Goal: Task Accomplishment & Management: Manage account settings

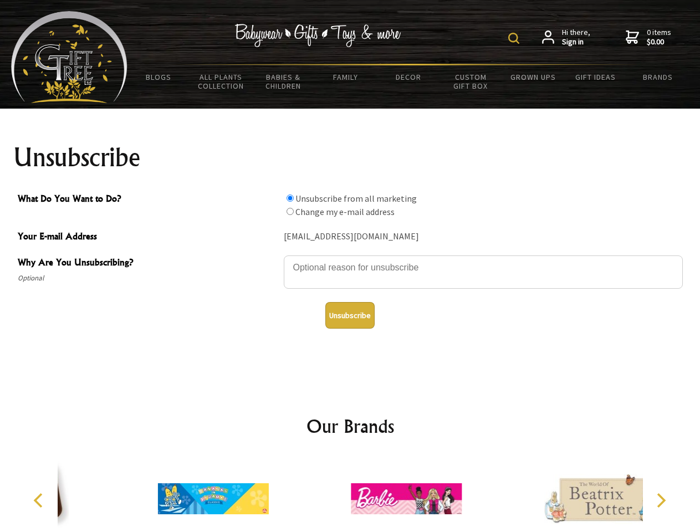
click at [515, 38] on img at bounding box center [513, 38] width 11 height 11
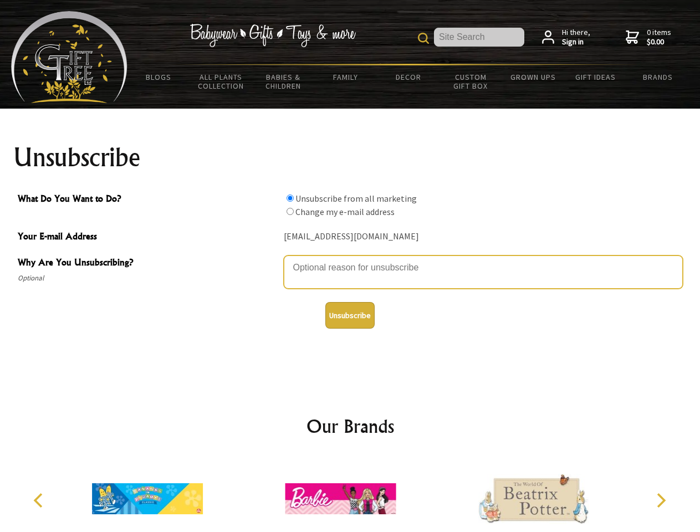
click at [350, 259] on textarea "Why Are You Unsubscribing?" at bounding box center [483, 271] width 399 height 33
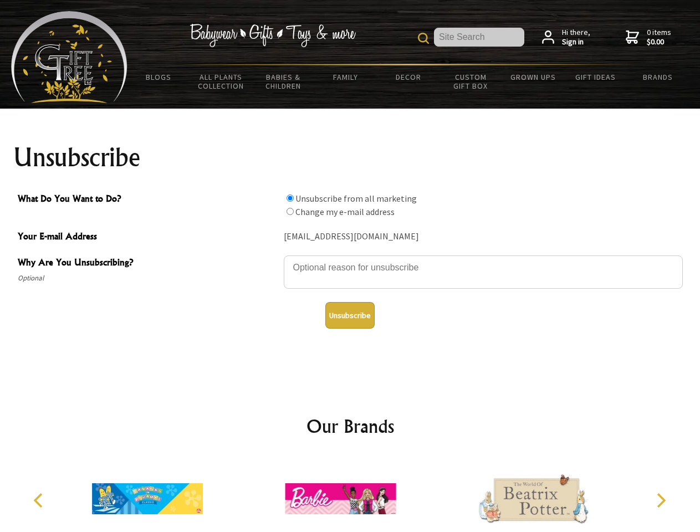
click at [290, 198] on input "What Do You Want to Do?" at bounding box center [289, 197] width 7 height 7
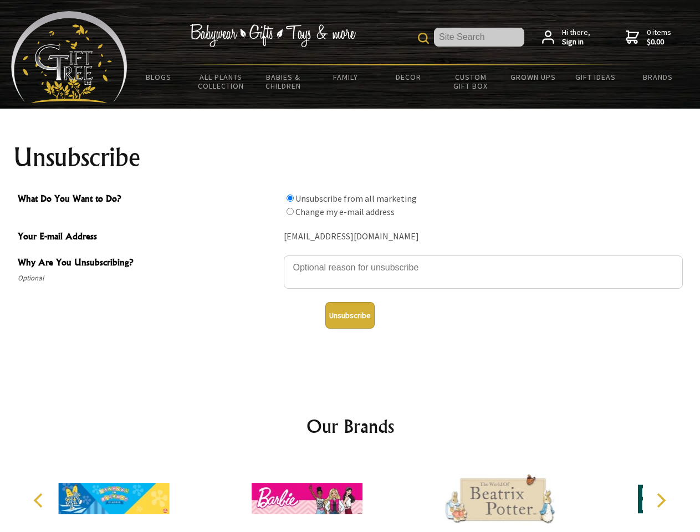
click at [290, 211] on input "What Do You Want to Do?" at bounding box center [289, 211] width 7 height 7
radio input "true"
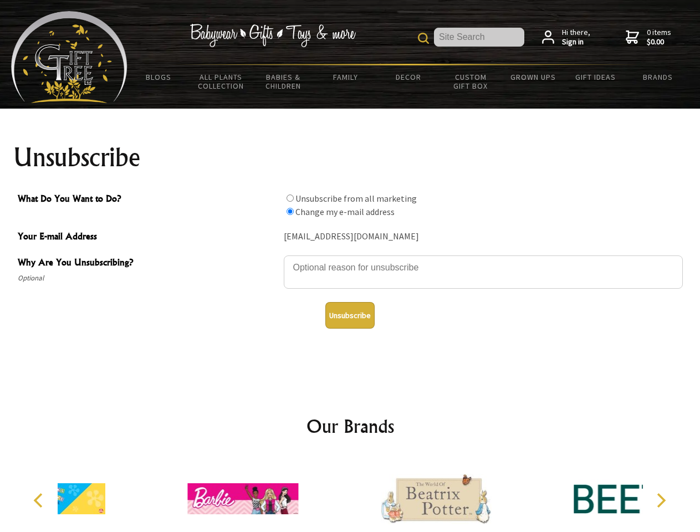
click at [350, 315] on button "Unsubscribe" at bounding box center [349, 315] width 49 height 27
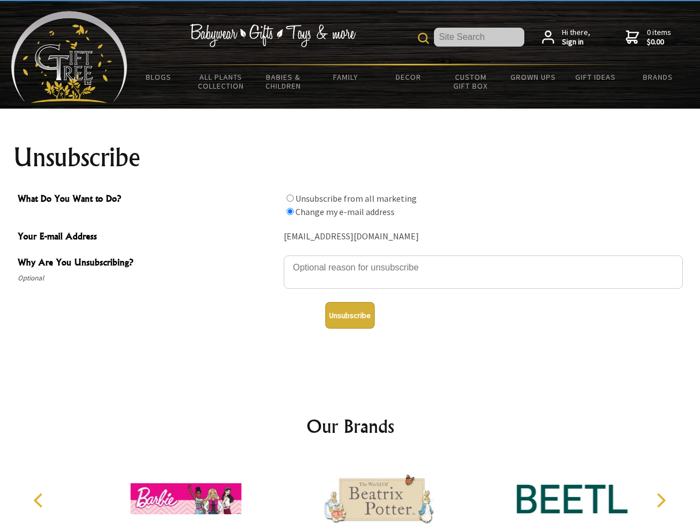
click at [350, 494] on img at bounding box center [379, 498] width 111 height 83
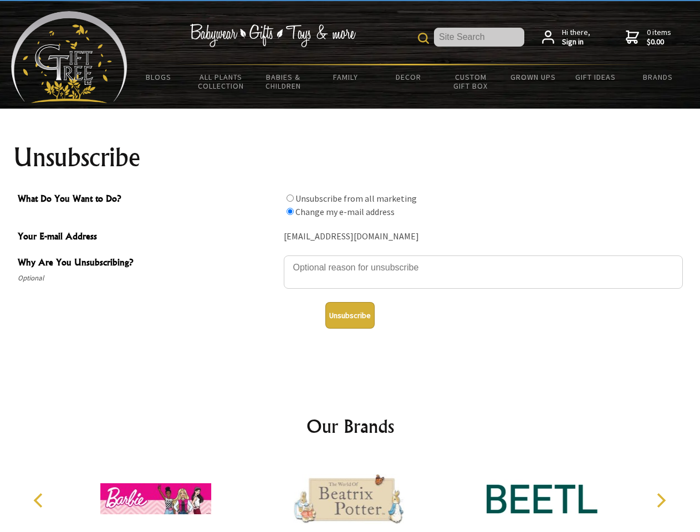
click at [40, 500] on icon "Previous" at bounding box center [39, 500] width 14 height 14
click at [660, 500] on icon "Next" at bounding box center [660, 500] width 14 height 14
